Goal: Task Accomplishment & Management: Complete application form

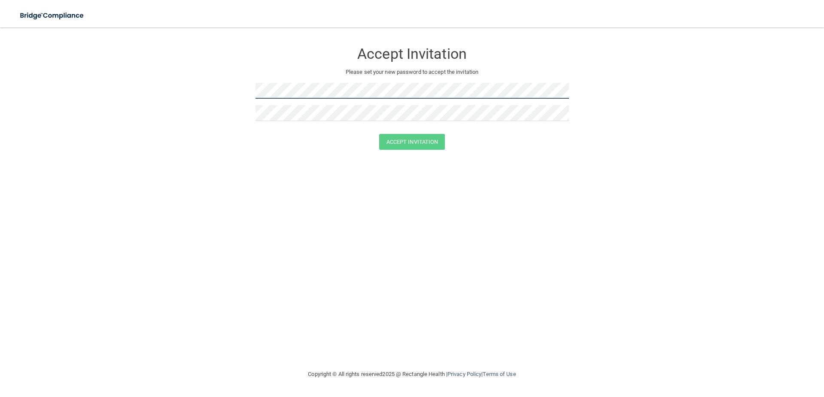
click at [224, 96] on form "Accept Invitation Please set your new password to accept the invitation Accept …" at bounding box center [411, 98] width 789 height 124
drag, startPoint x: 214, startPoint y: 164, endPoint x: 230, endPoint y: 147, distance: 23.1
click at [216, 163] on div "Accept Invitation Please set your new password to accept the invitation Accept …" at bounding box center [411, 198] width 789 height 324
click at [398, 140] on button "Accept Invitation" at bounding box center [412, 142] width 66 height 16
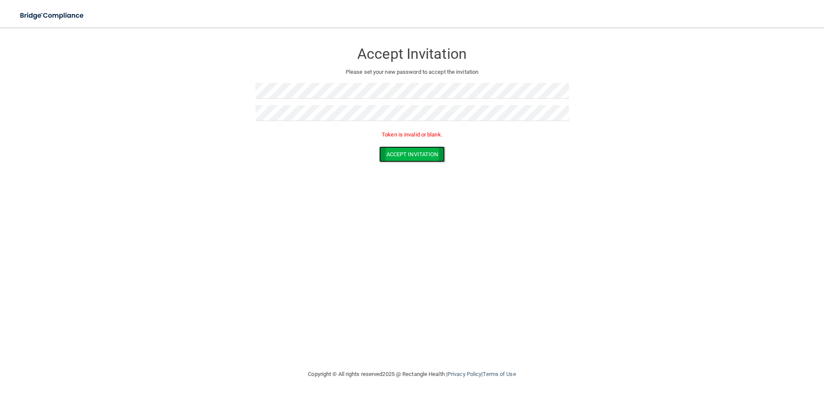
click at [416, 148] on button "Accept Invitation" at bounding box center [412, 154] width 66 height 16
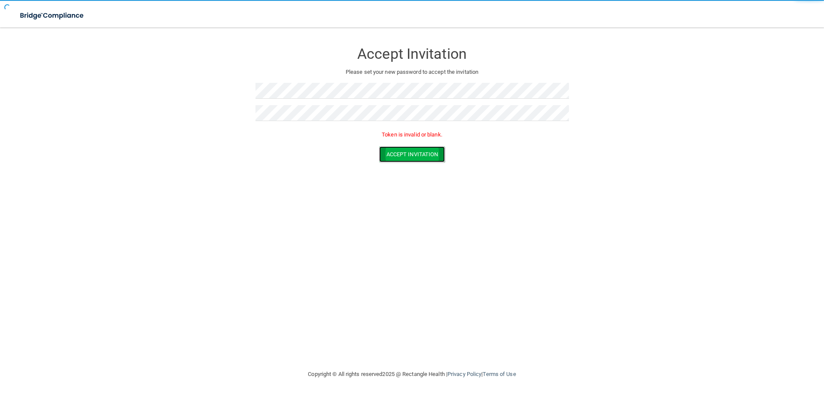
click at [416, 148] on button "Accept Invitation" at bounding box center [412, 154] width 66 height 16
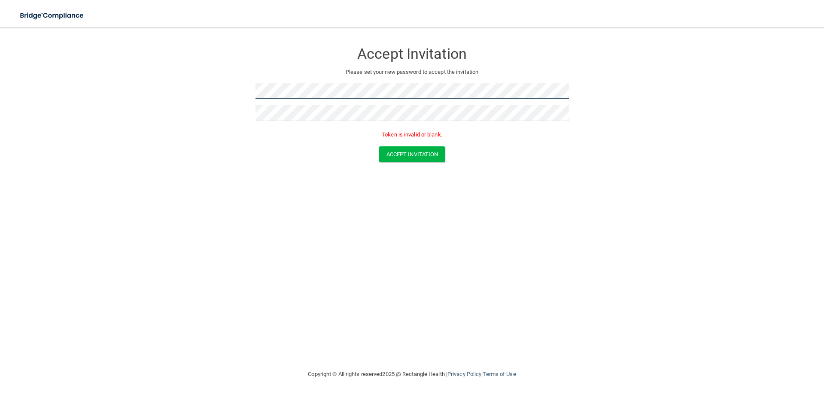
click at [215, 83] on form "Accept Invitation Please set your new password to accept the invitation Token i…" at bounding box center [411, 104] width 789 height 136
click at [412, 156] on button "Accept Invitation" at bounding box center [412, 154] width 66 height 16
click at [414, 153] on button "Accept Invitation" at bounding box center [412, 154] width 66 height 16
click at [414, 152] on button "Accept Invitation" at bounding box center [412, 154] width 66 height 16
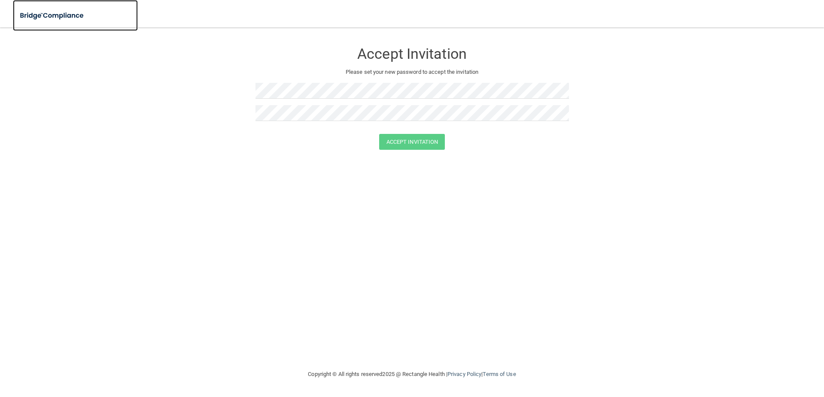
click at [59, 17] on img at bounding box center [52, 16] width 79 height 18
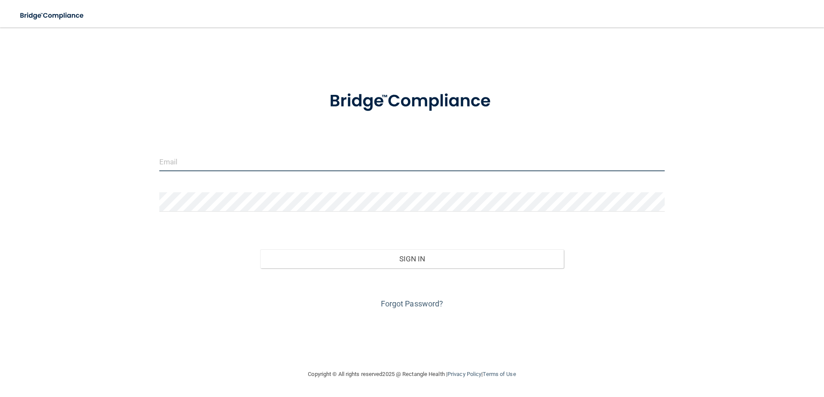
click at [220, 163] on input "email" at bounding box center [411, 161] width 505 height 19
click at [194, 162] on input "email" at bounding box center [411, 161] width 505 height 19
paste input "[EMAIL_ADDRESS][DOMAIN_NAME]"
type input "[EMAIL_ADDRESS][DOMAIN_NAME]"
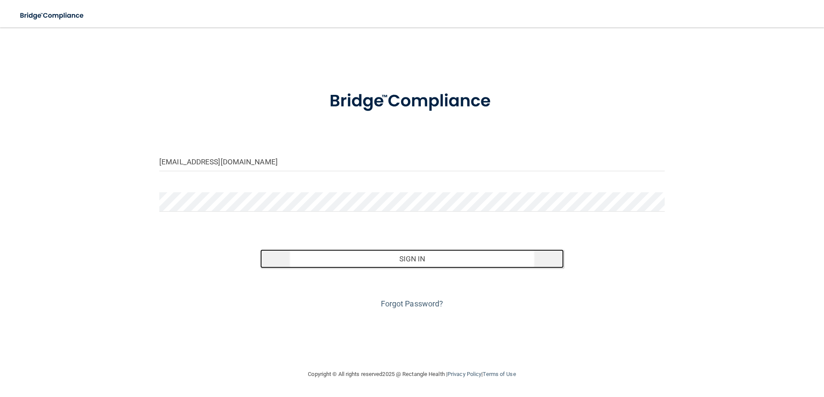
click at [344, 264] on button "Sign In" at bounding box center [411, 258] width 303 height 19
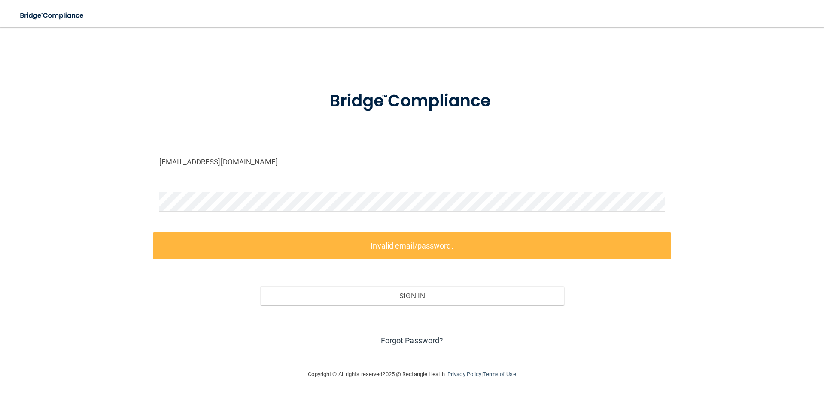
click at [402, 340] on link "Forgot Password?" at bounding box center [412, 340] width 63 height 9
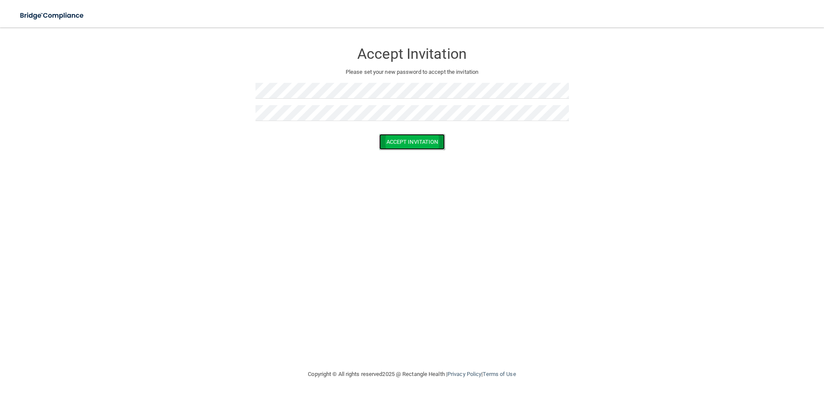
click at [422, 143] on button "Accept Invitation" at bounding box center [412, 142] width 66 height 16
click at [422, 155] on button "Accept Invitation" at bounding box center [412, 154] width 66 height 16
